Goal: Task Accomplishment & Management: Use online tool/utility

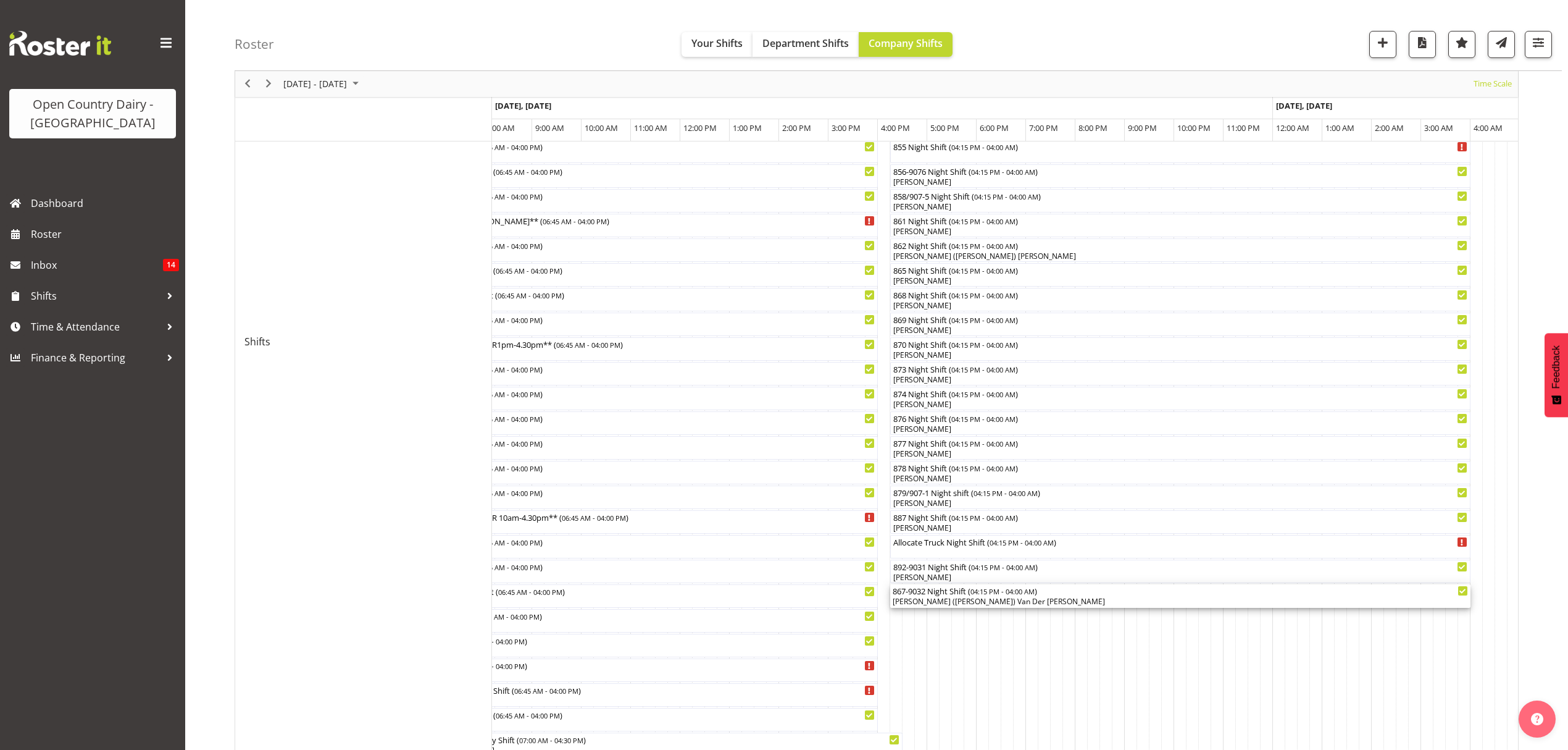
click at [929, 603] on div "[PERSON_NAME] ([PERSON_NAME]) Van Der [PERSON_NAME]" at bounding box center [1180, 601] width 575 height 11
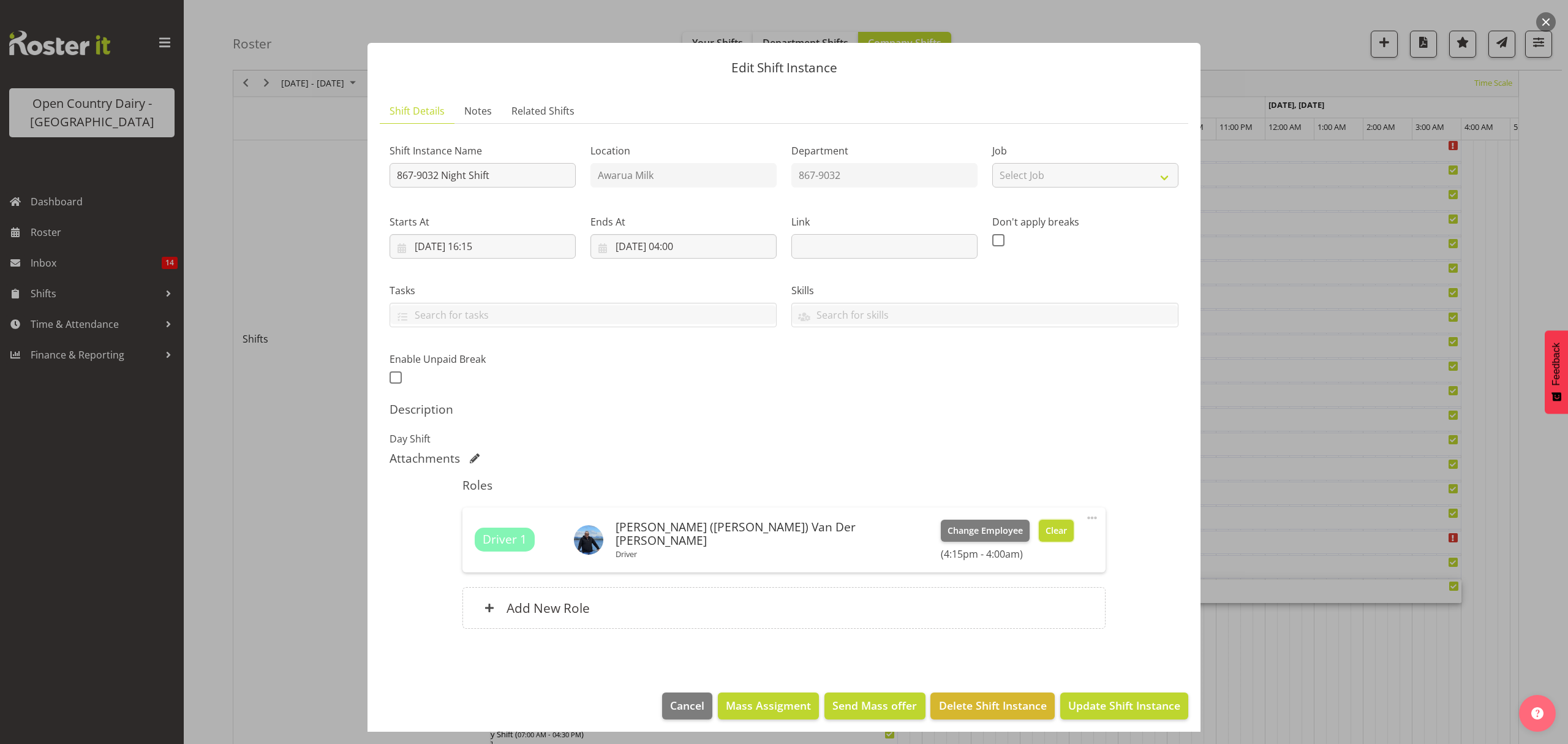
click at [1046, 533] on span "Clear" at bounding box center [1056, 530] width 22 height 14
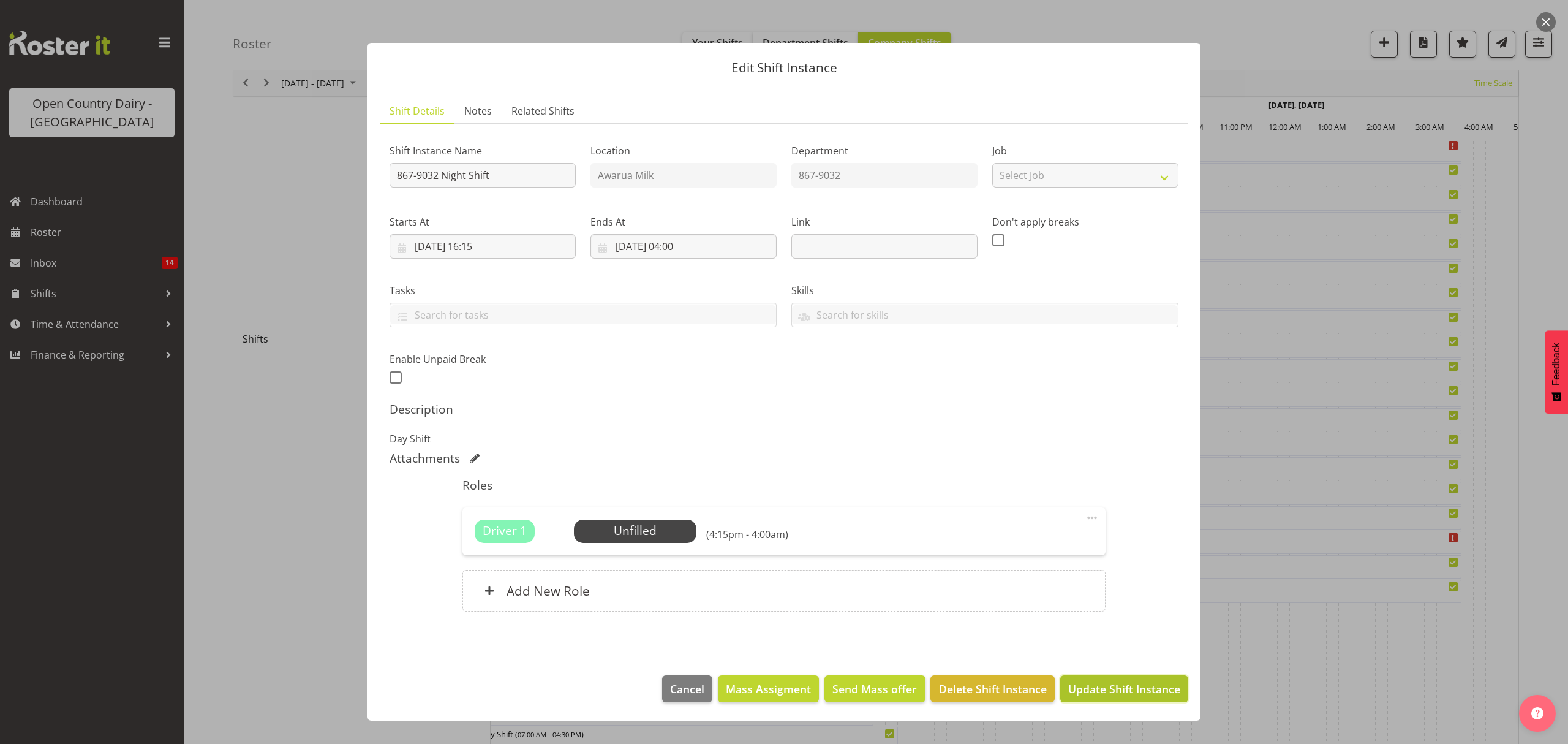
click at [1126, 690] on span "Update Shift Instance" at bounding box center [1124, 689] width 112 height 16
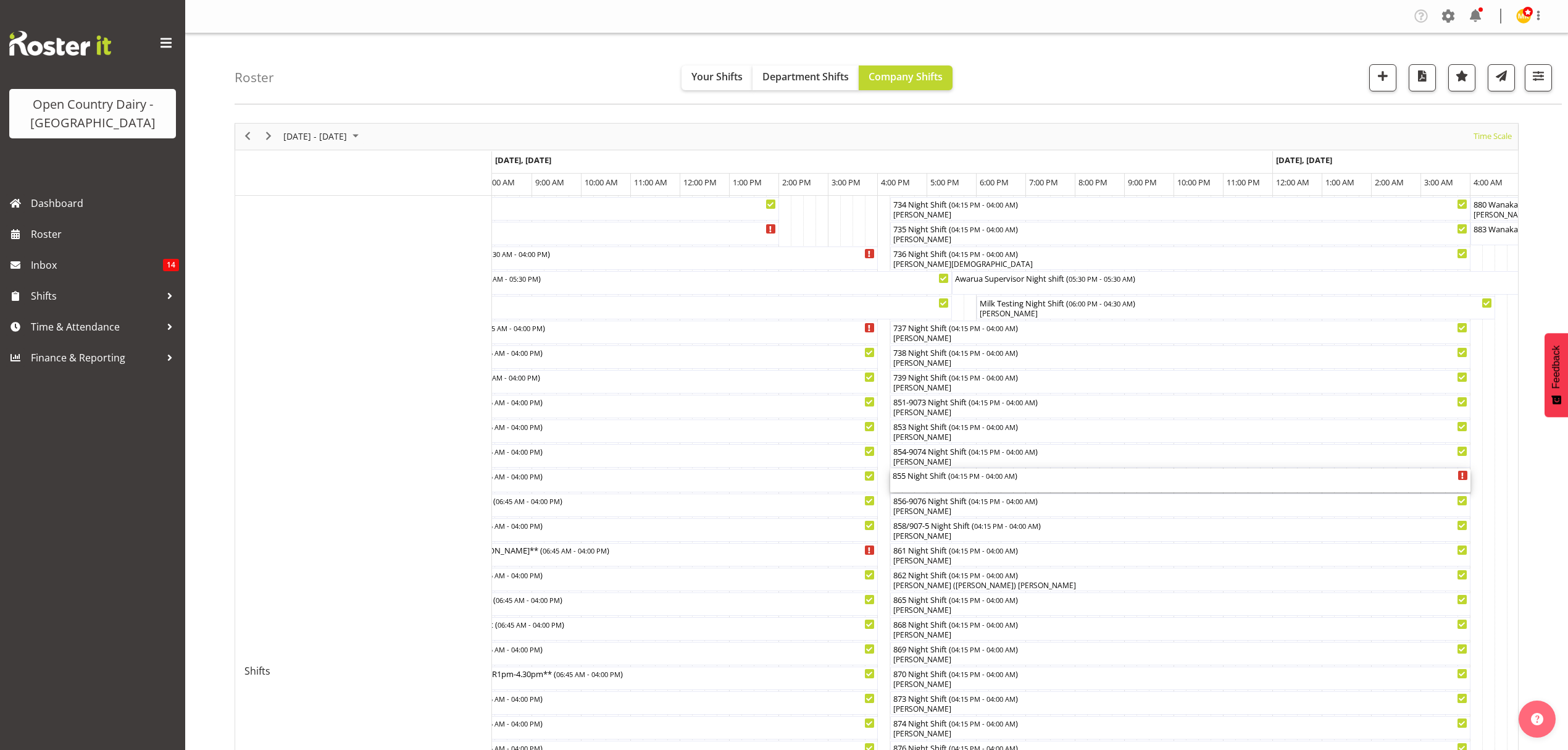
click at [906, 480] on div "855 Night Shift ( 04:15 PM - 04:00 AM )" at bounding box center [1180, 474] width 575 height 13
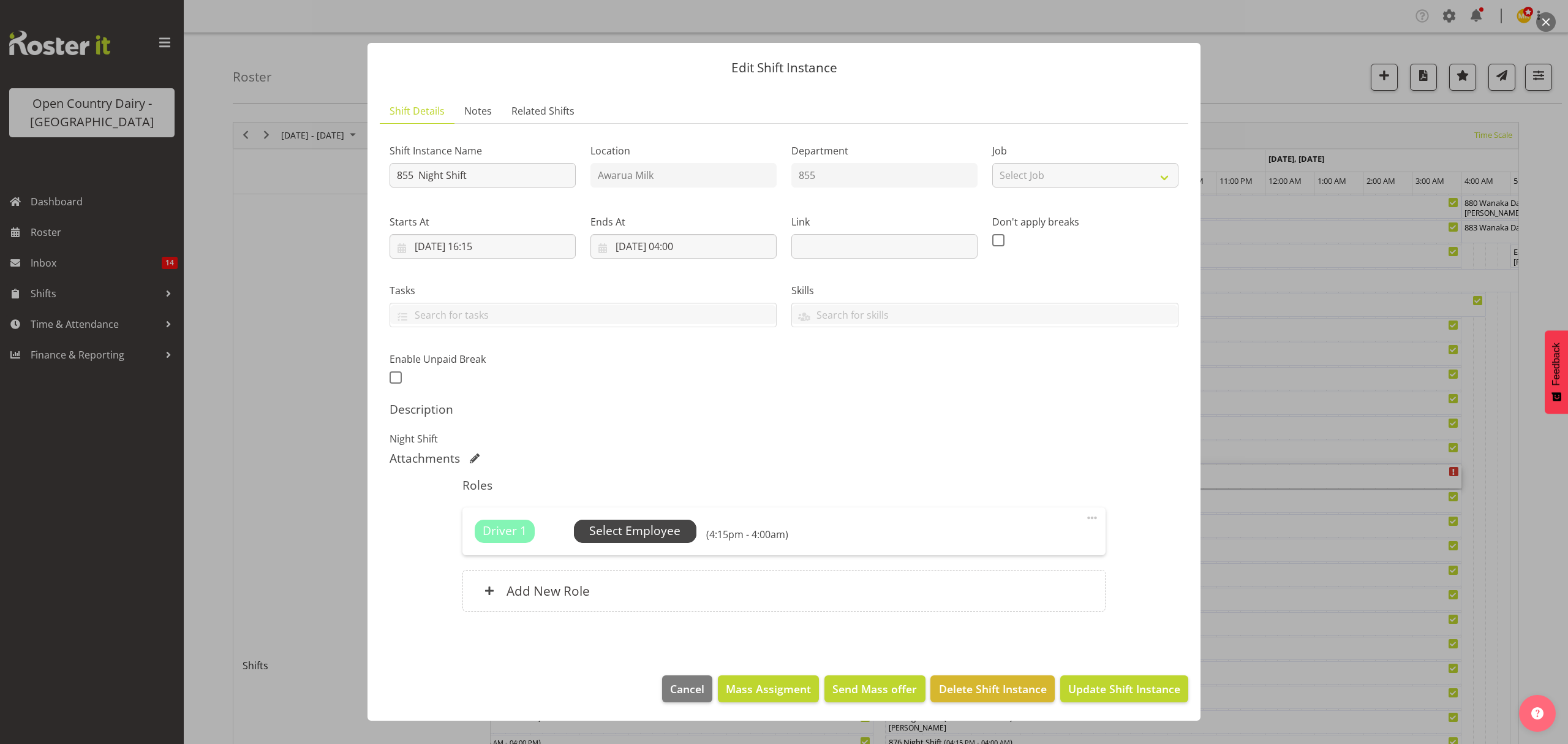
click at [623, 542] on span "Select Employee" at bounding box center [635, 532] width 123 height 24
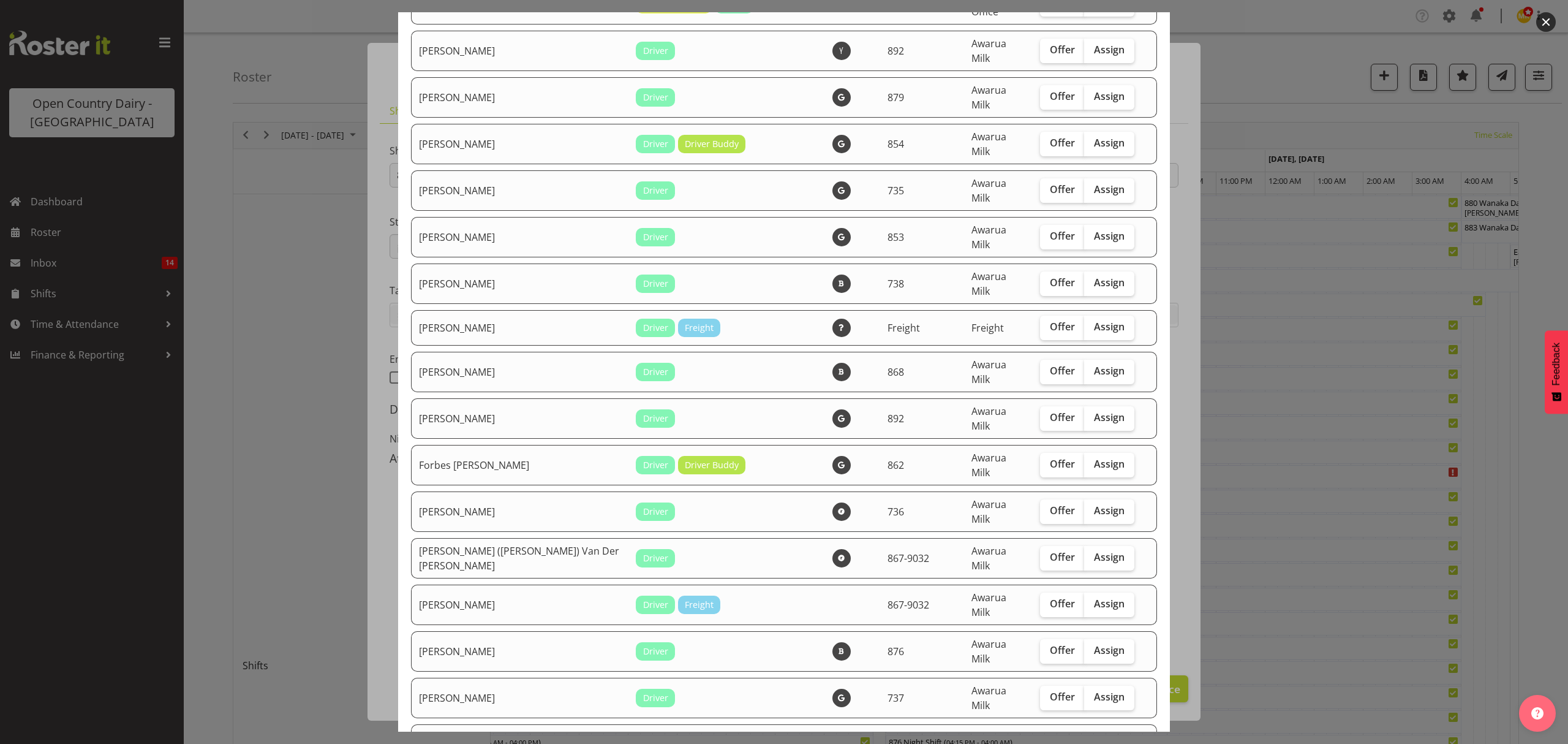
scroll to position [572, 0]
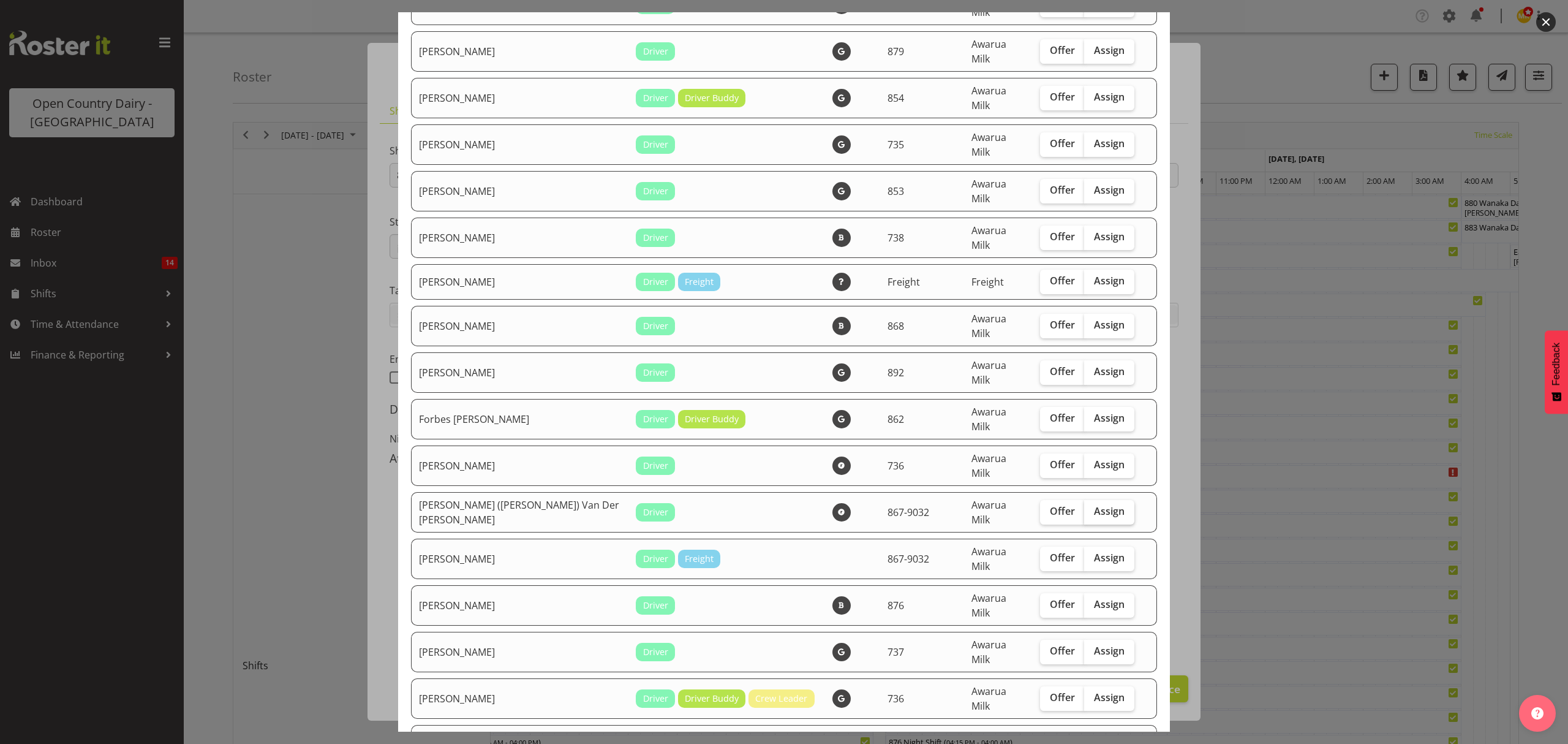
click at [1084, 500] on label "Assign" at bounding box center [1109, 512] width 50 height 24
click at [1084, 507] on input "Assign" at bounding box center [1088, 511] width 8 height 8
checkbox input "true"
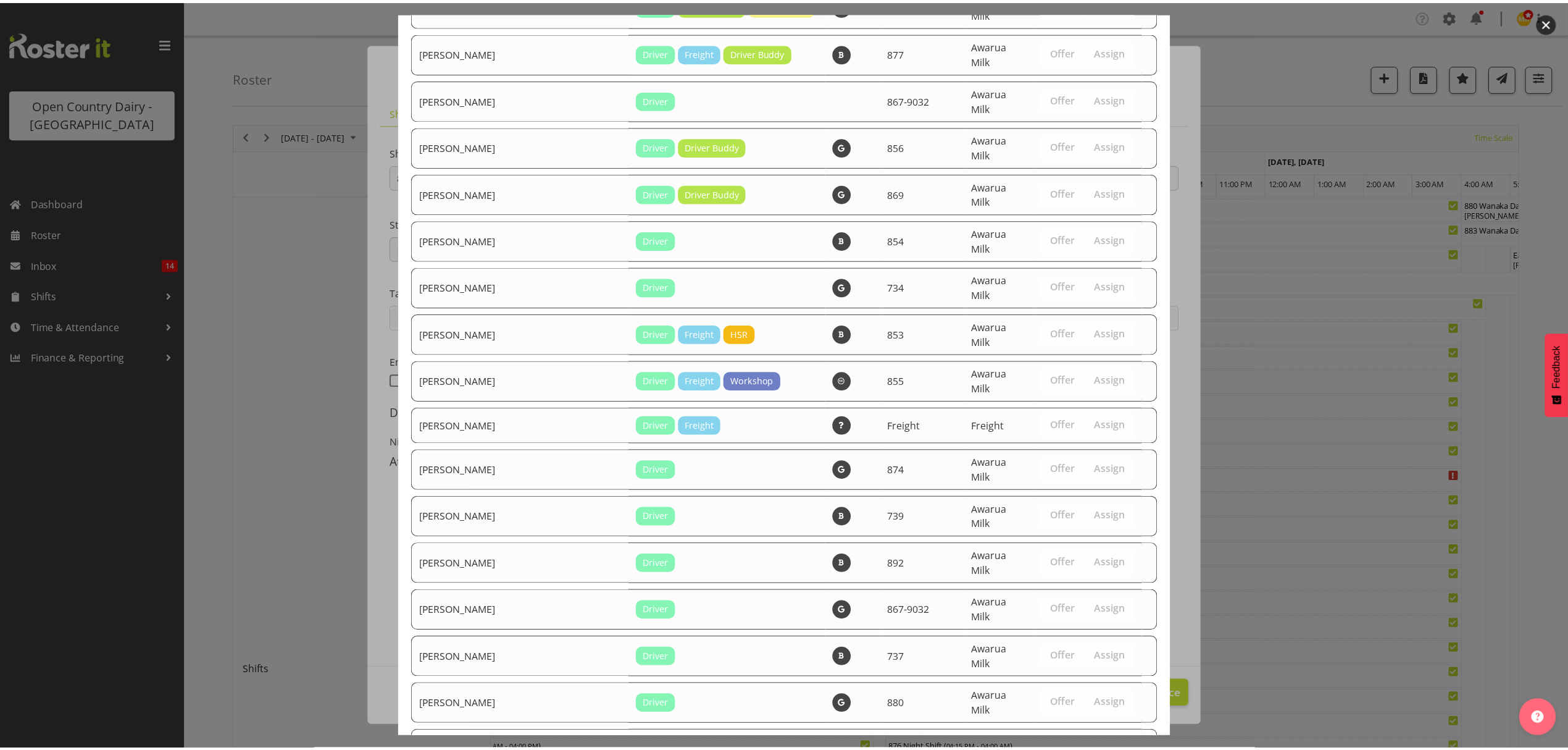
scroll to position [1614, 0]
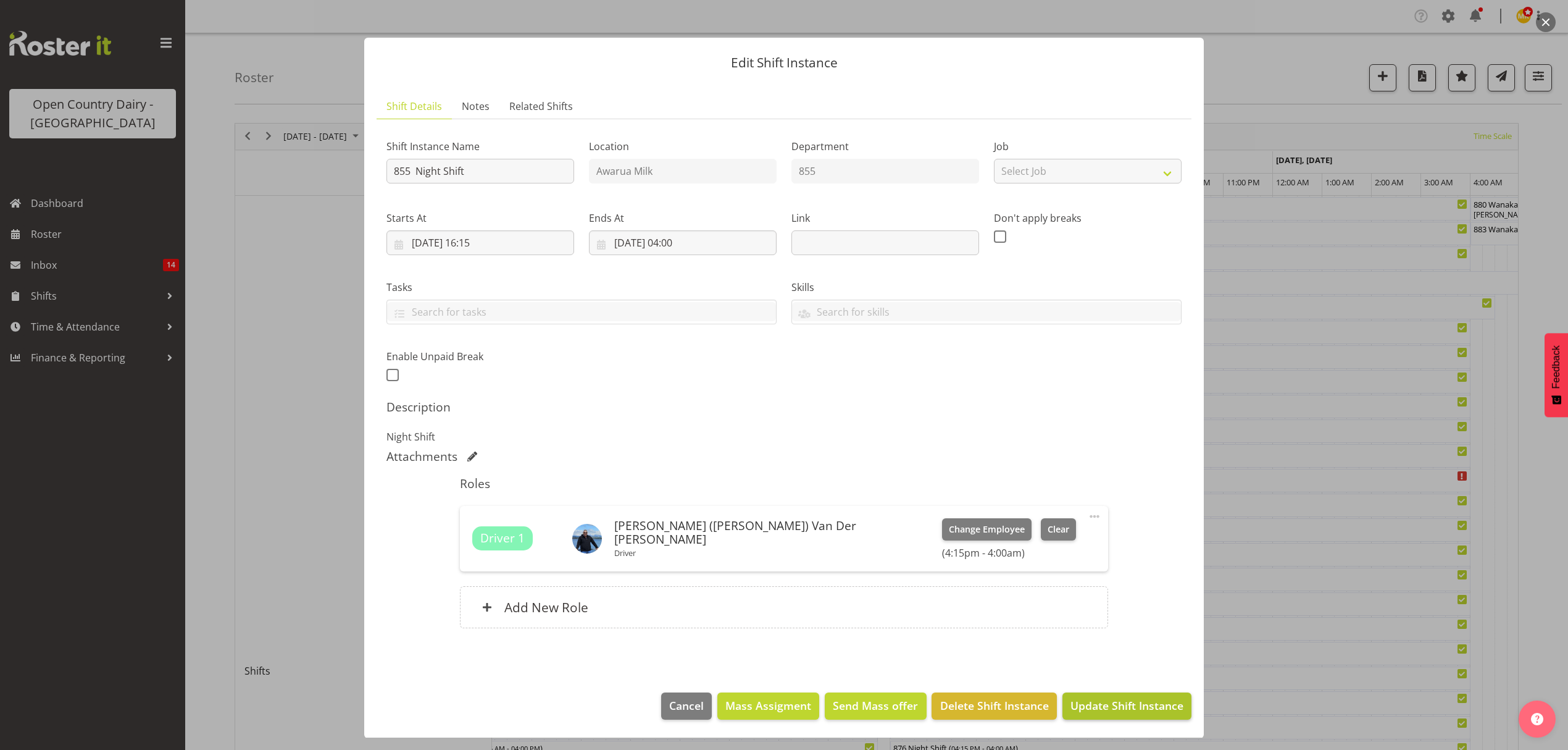
scroll to position [7, 0]
click at [1093, 703] on span "Update Shift Instance" at bounding box center [1127, 704] width 113 height 16
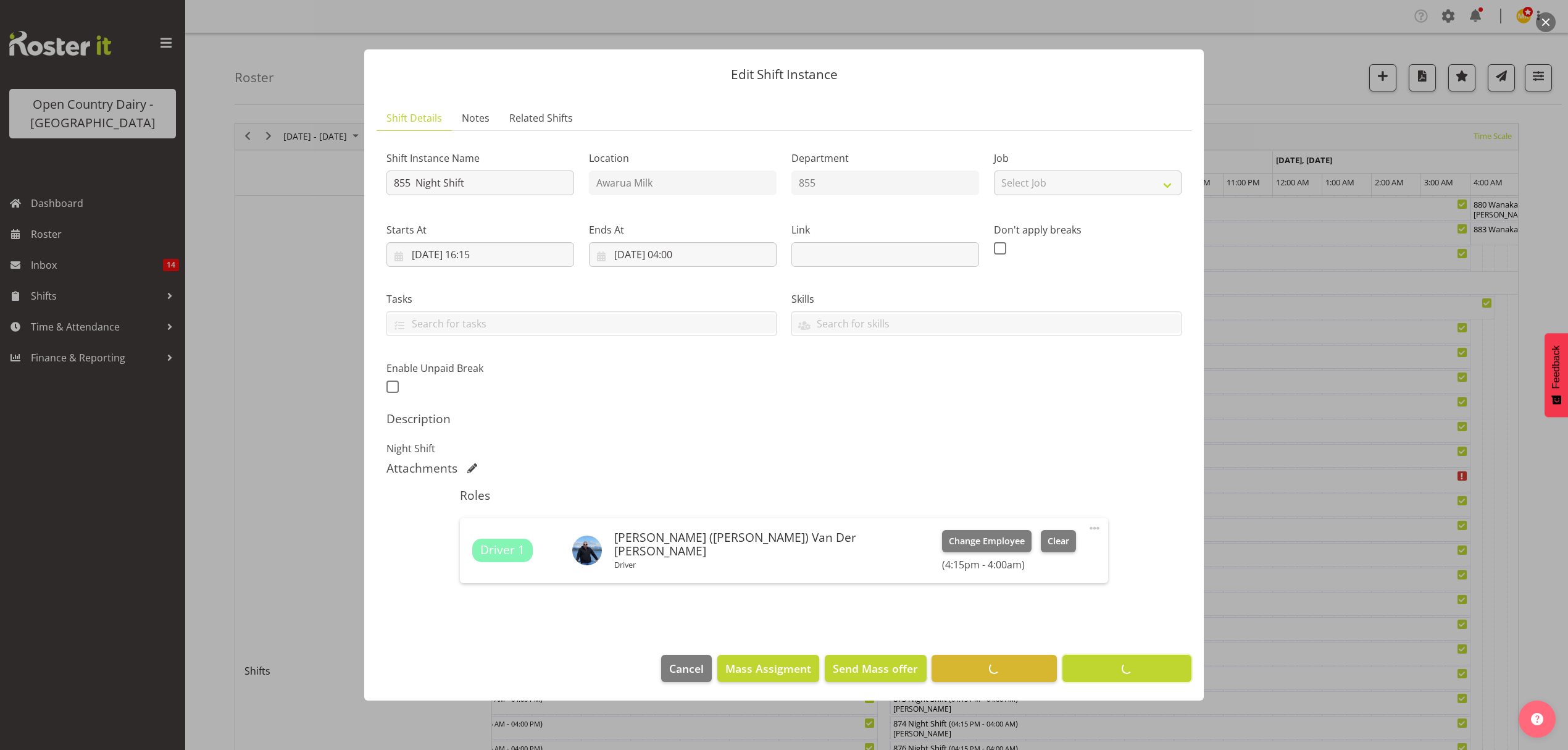
scroll to position [0, 0]
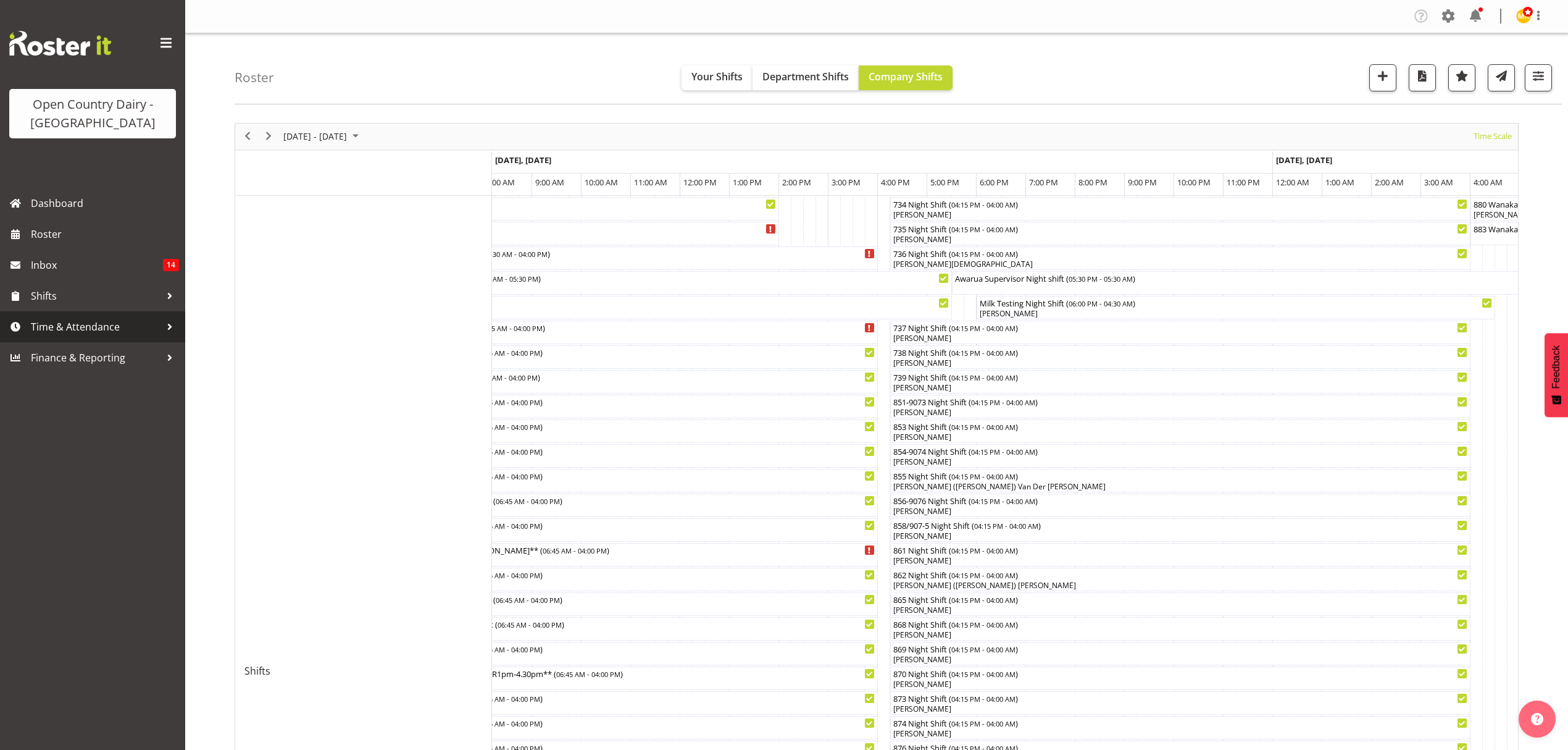
click at [89, 328] on span "Time & Attendance" at bounding box center [96, 326] width 129 height 19
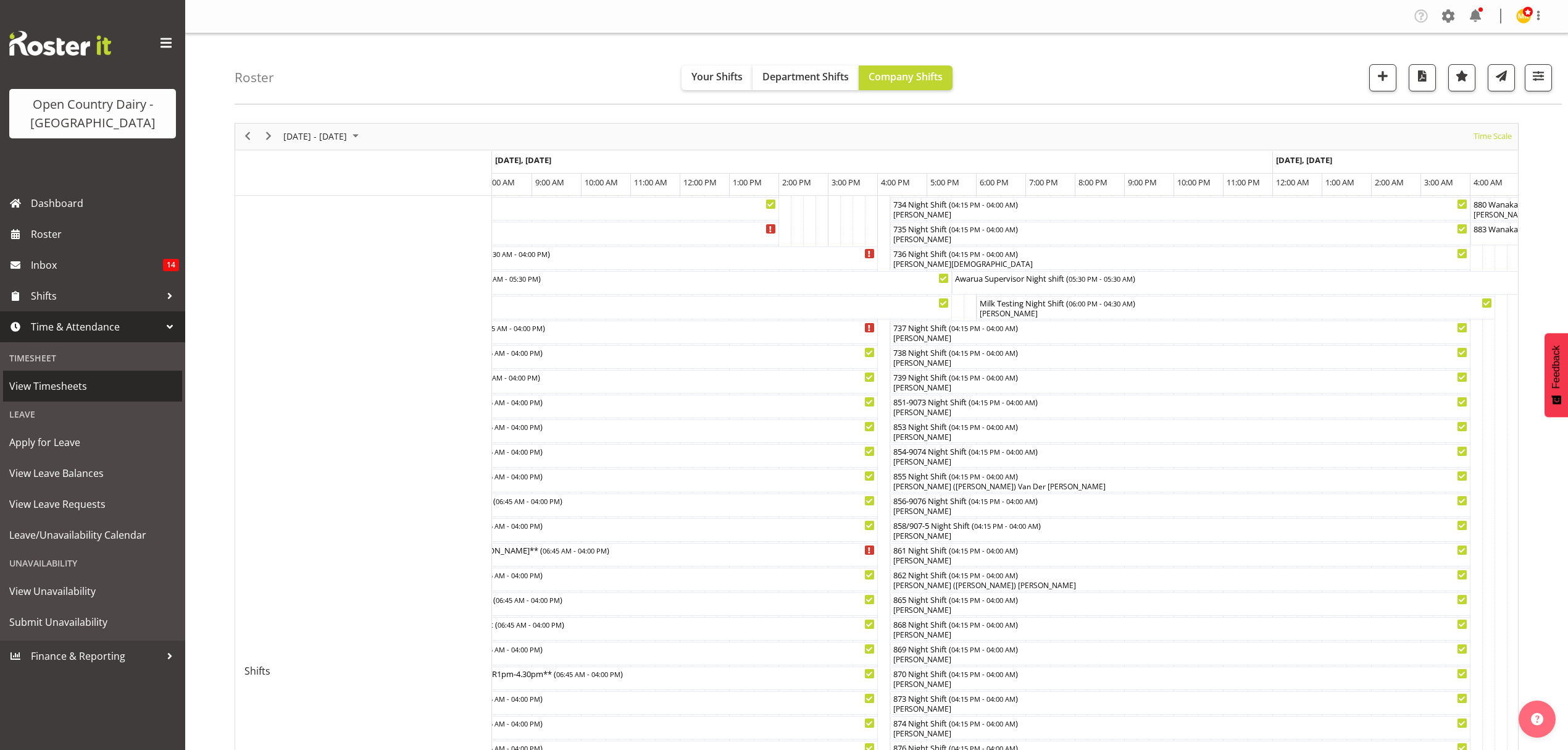
click at [53, 377] on span "View Timesheets" at bounding box center [92, 386] width 166 height 19
